Goal: Task Accomplishment & Management: Use online tool/utility

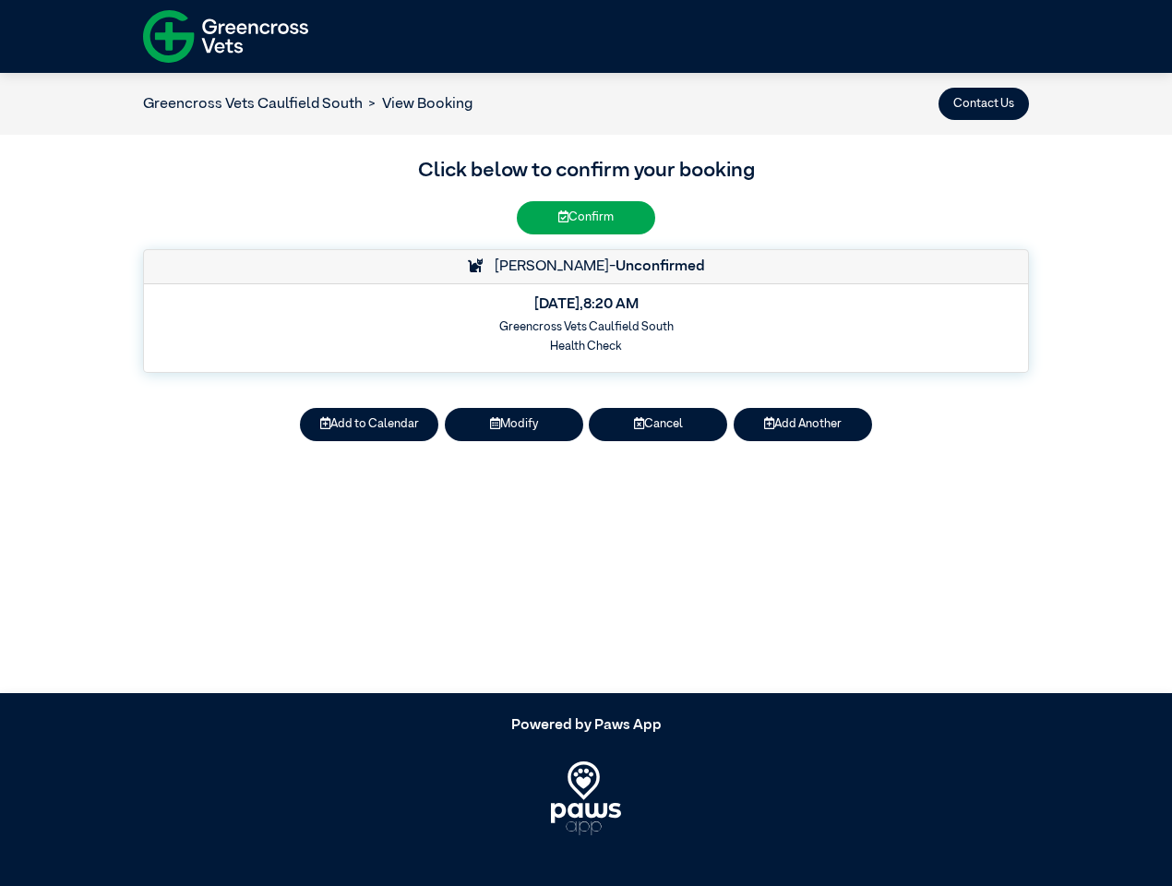
click at [984, 103] on button "Contact Us" at bounding box center [983, 104] width 90 height 32
click at [369, 424] on button "Add to Calendar" at bounding box center [369, 424] width 138 height 32
click at [514, 424] on button "Modify" at bounding box center [514, 424] width 138 height 32
click at [658, 424] on button "Cancel" at bounding box center [658, 424] width 138 height 32
click at [803, 424] on button "Add Another" at bounding box center [803, 424] width 138 height 32
